Goal: Use online tool/utility: Utilize a website feature to perform a specific function

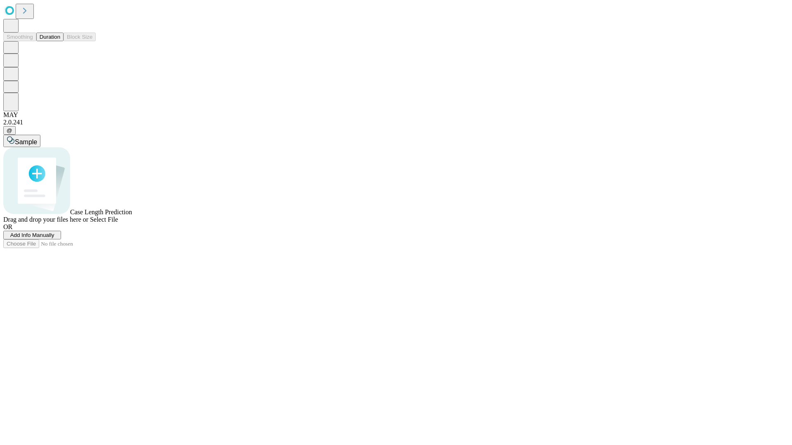
click at [60, 41] on button "Duration" at bounding box center [49, 37] width 27 height 9
click at [54, 238] on span "Add Info Manually" at bounding box center [32, 235] width 44 height 6
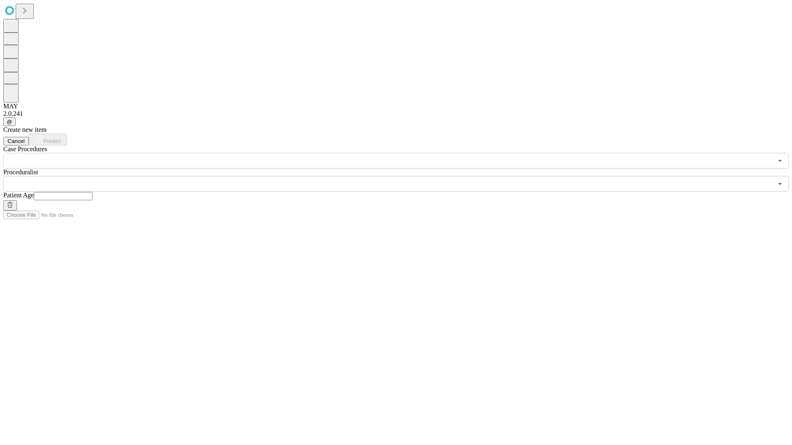
click at [92, 192] on input "text" at bounding box center [63, 196] width 59 height 8
type input "**"
click at [402, 176] on input "text" at bounding box center [387, 184] width 769 height 16
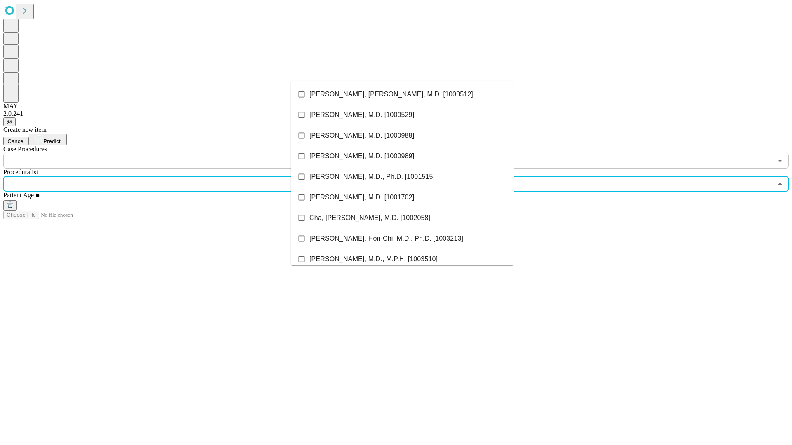
click at [402, 94] on li "[PERSON_NAME], [PERSON_NAME], M.D. [1000512]" at bounding box center [402, 94] width 223 height 21
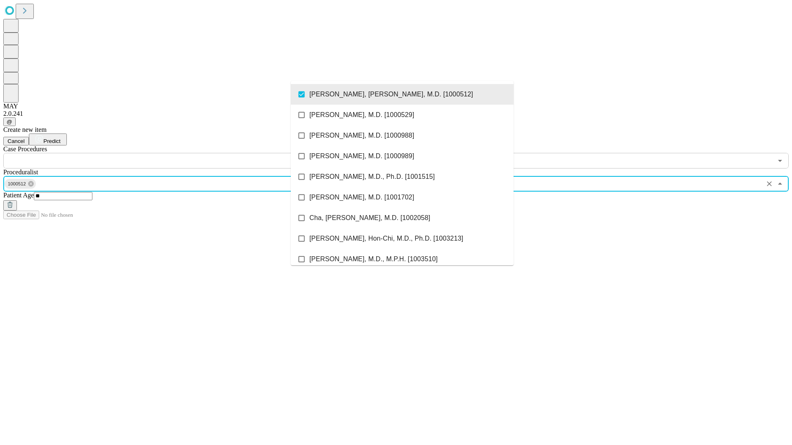
click at [173, 153] on input "text" at bounding box center [387, 161] width 769 height 16
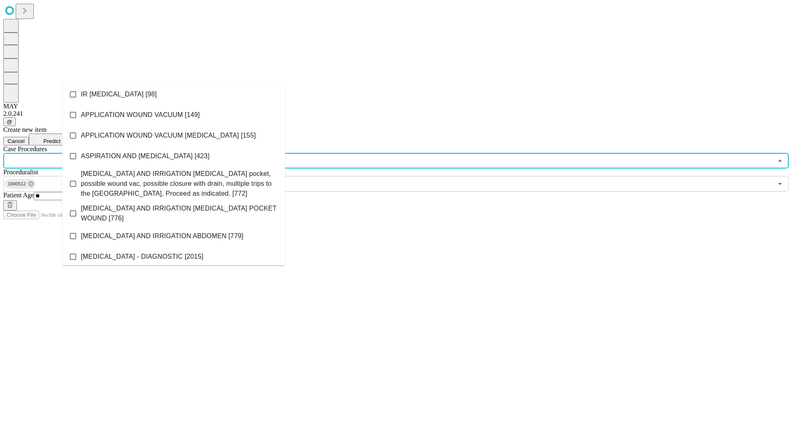
click at [174, 94] on li "IR [MEDICAL_DATA] [98]" at bounding box center [173, 94] width 223 height 21
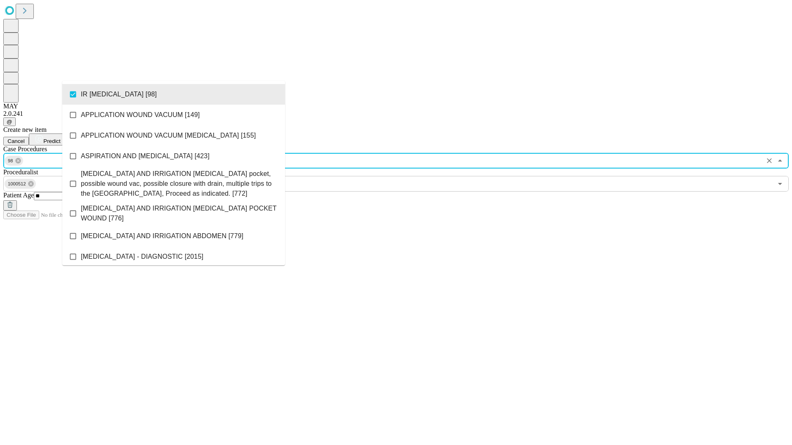
click at [60, 138] on span "Predict" at bounding box center [51, 141] width 17 height 6
